Goal: Browse casually: Explore the website without a specific task or goal

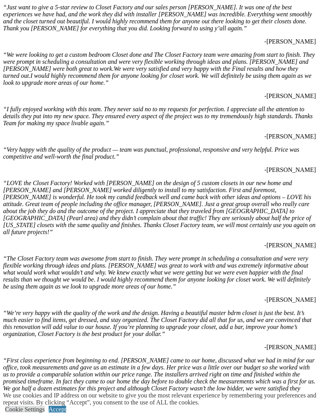
scroll to position [992, 0]
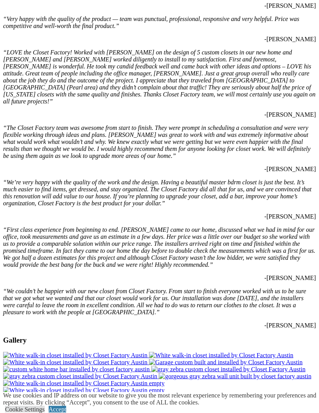
scroll to position [1122, 0]
click at [72, 352] on img at bounding box center [75, 355] width 144 height 7
click at [176, 352] on img at bounding box center [221, 355] width 144 height 7
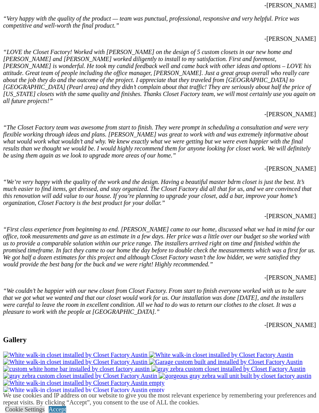
click at [147, 359] on img at bounding box center [75, 362] width 144 height 7
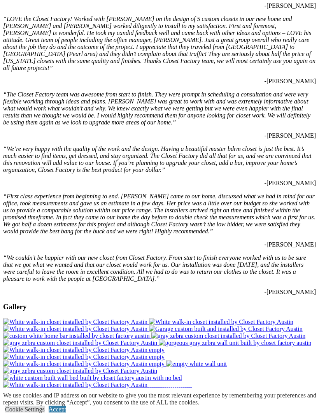
scroll to position [1157, 0]
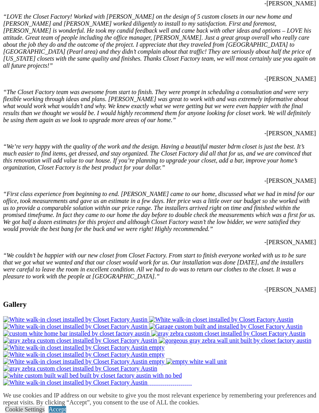
click at [285, 330] on img at bounding box center [228, 333] width 154 height 7
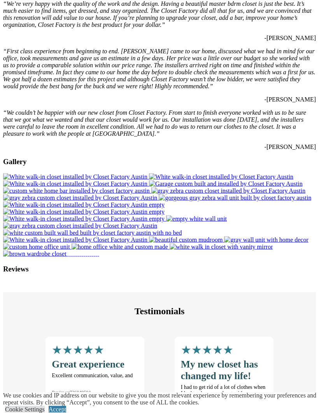
scroll to position [1300, 0]
click at [165, 201] on img at bounding box center [83, 204] width 161 height 7
click at [165, 215] on img at bounding box center [83, 218] width 161 height 7
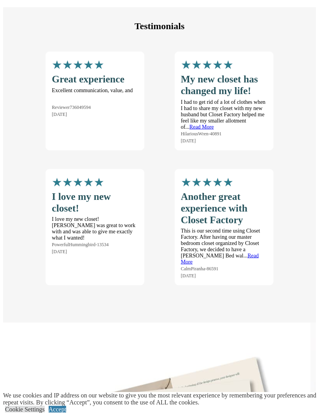
scroll to position [1613, 0]
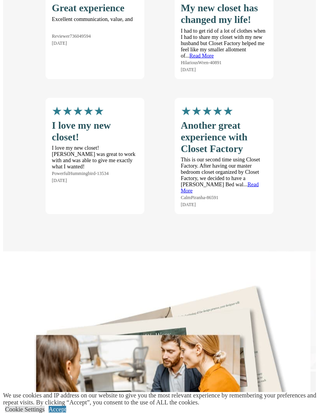
scroll to position [1693, 0]
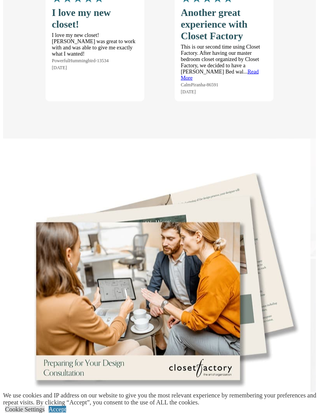
scroll to position [1811, 0]
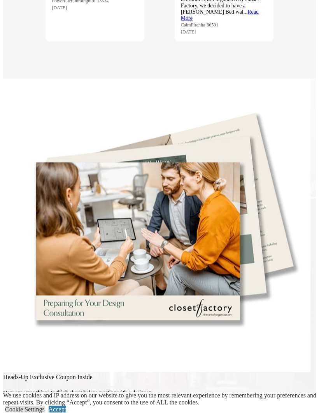
scroll to position [1872, 0]
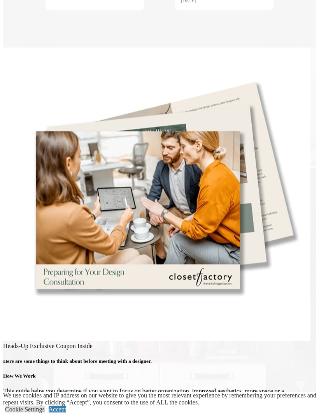
scroll to position [1904, 0]
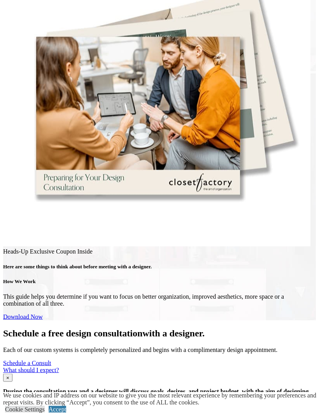
scroll to position [1997, 0]
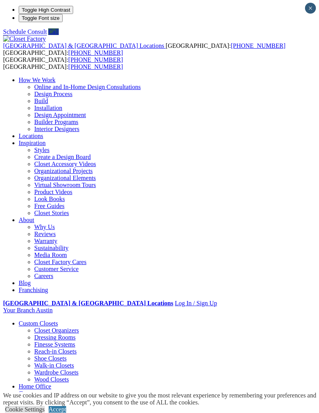
scroll to position [0, 0]
